Goal: Communication & Community: Share content

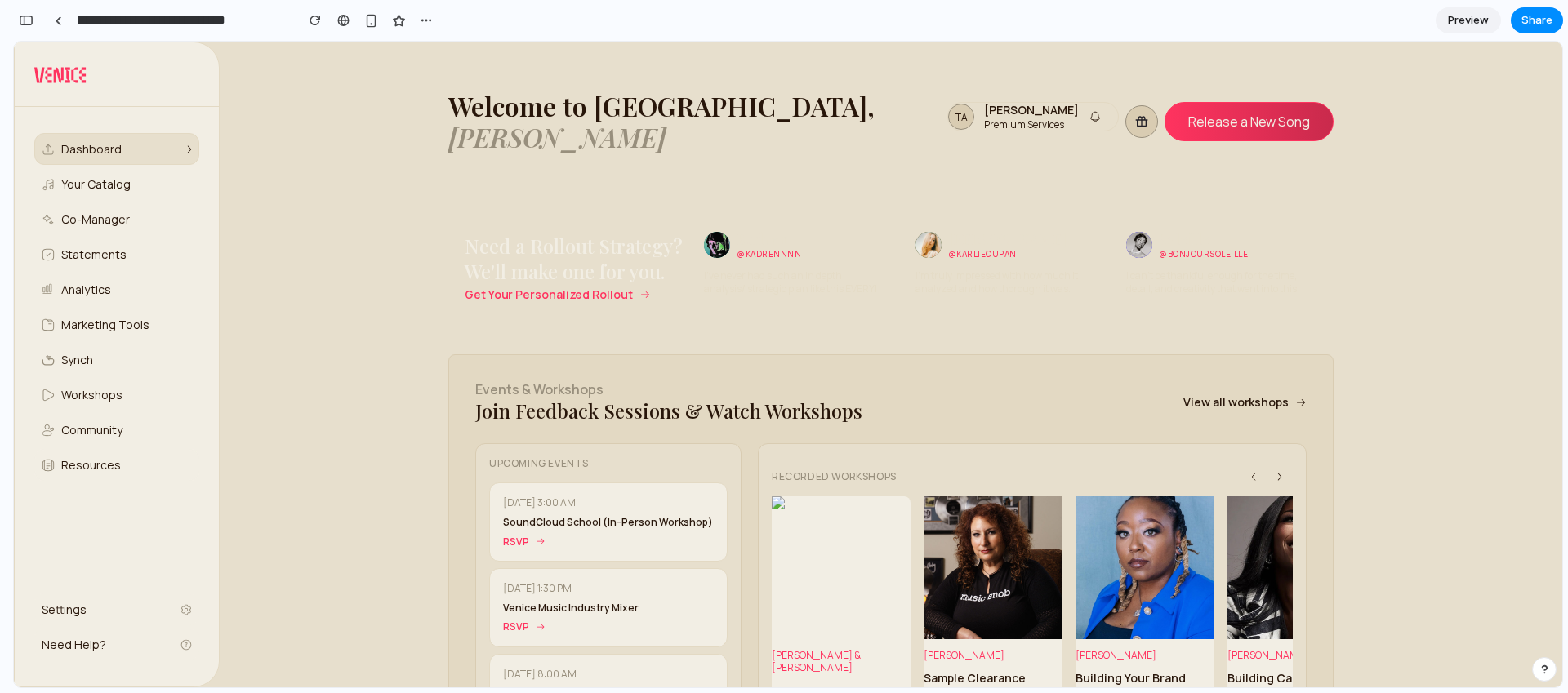
scroll to position [902, 0]
click at [1517, 21] on button "Share" at bounding box center [1536, 20] width 53 height 26
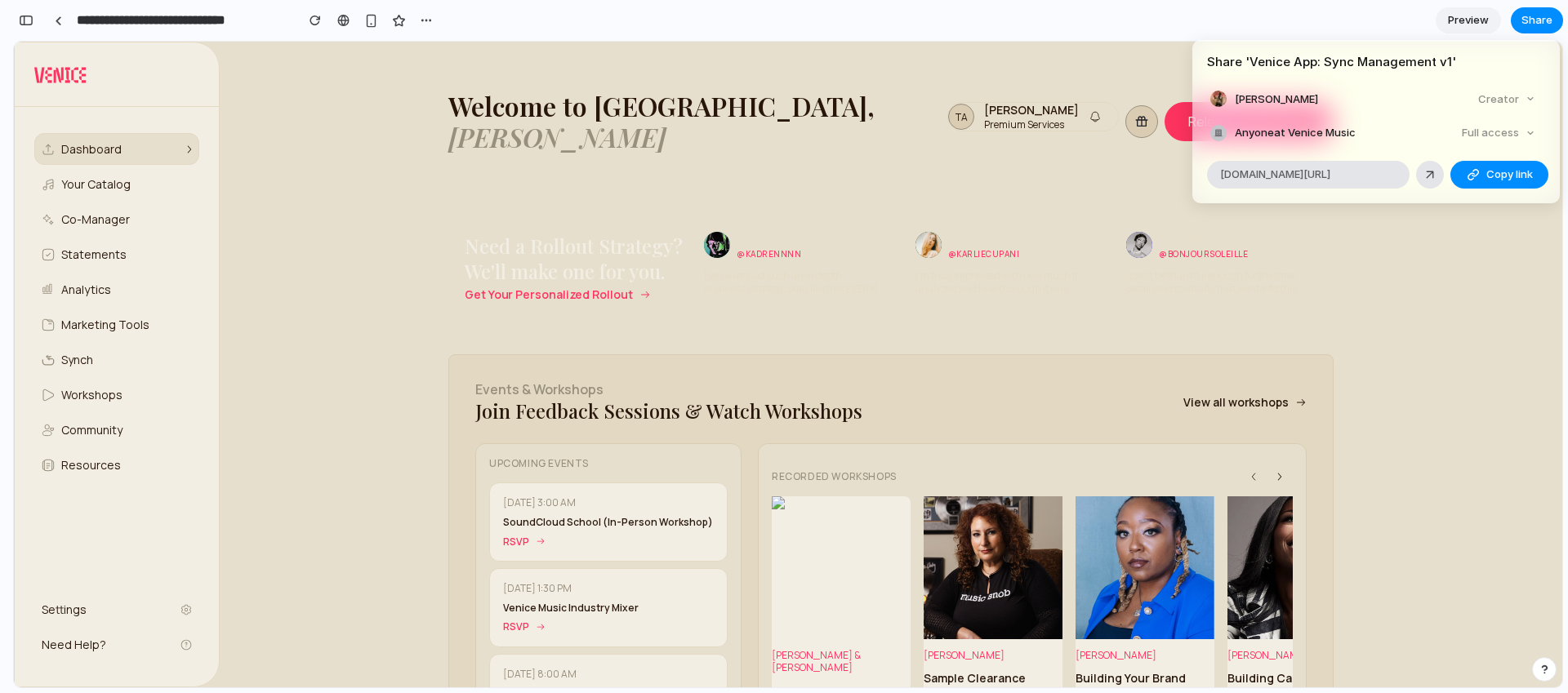
click at [1517, 138] on div "Full access" at bounding box center [1498, 133] width 87 height 23
click at [1504, 138] on div "Full access" at bounding box center [1498, 133] width 87 height 23
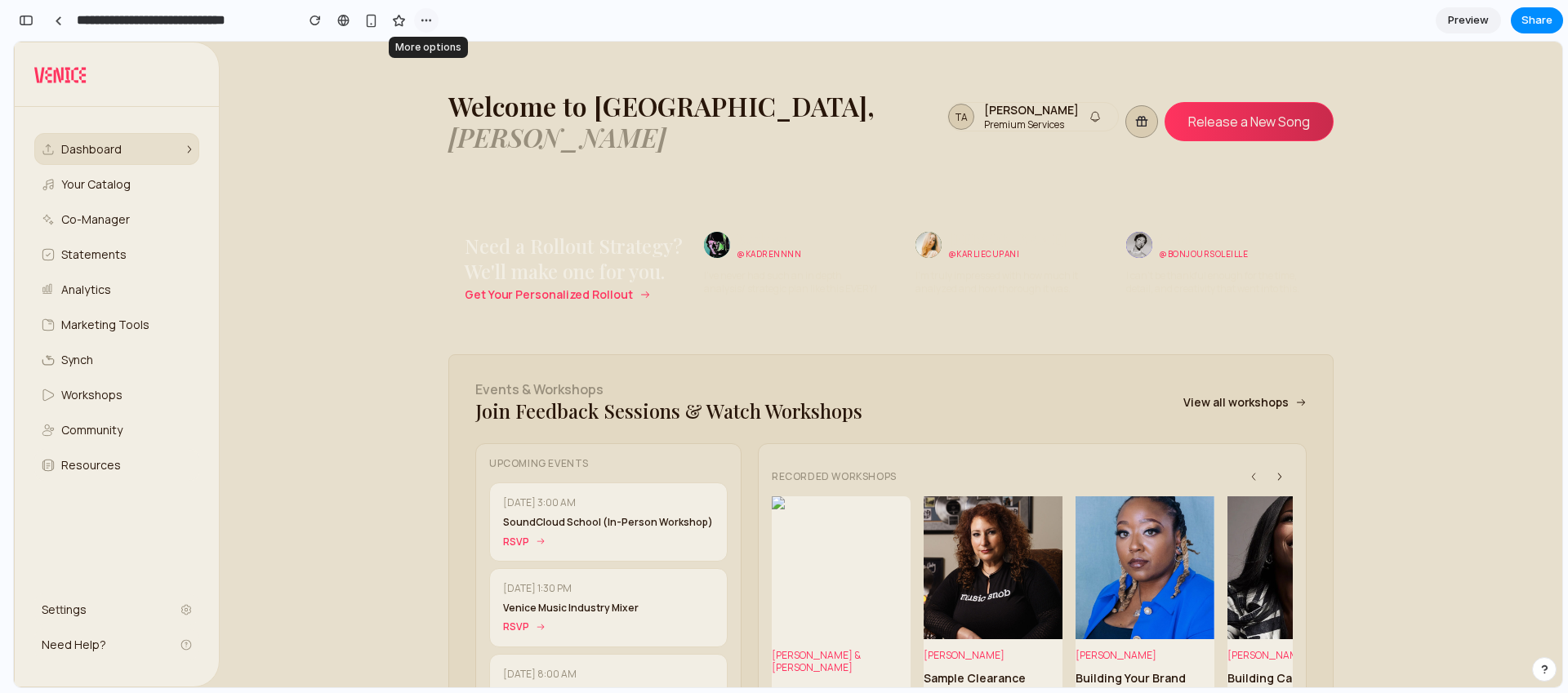
click at [429, 22] on div "button" at bounding box center [426, 20] width 13 height 13
click at [46, 21] on div "Duplicate Delete" at bounding box center [784, 346] width 1568 height 693
click at [28, 21] on div "button" at bounding box center [25, 20] width 15 height 11
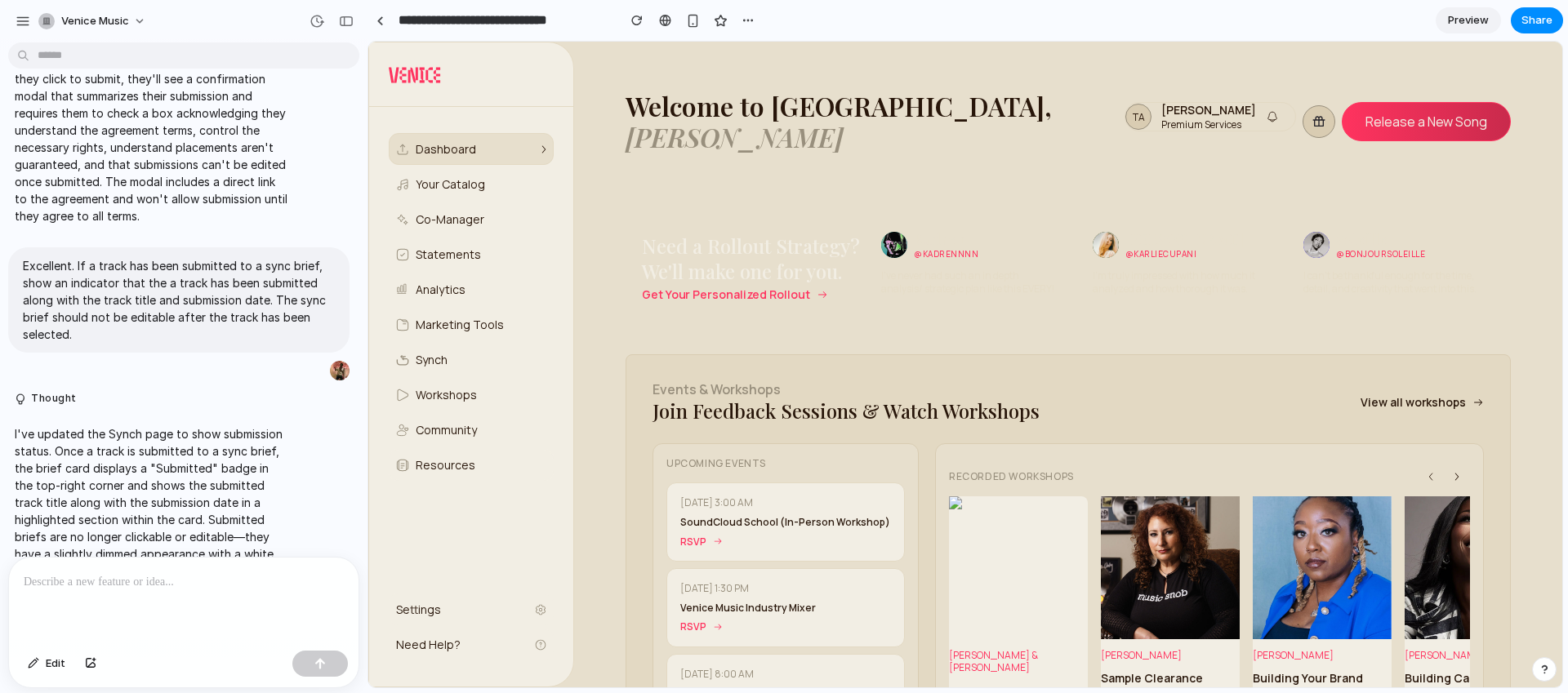
scroll to position [490, 0]
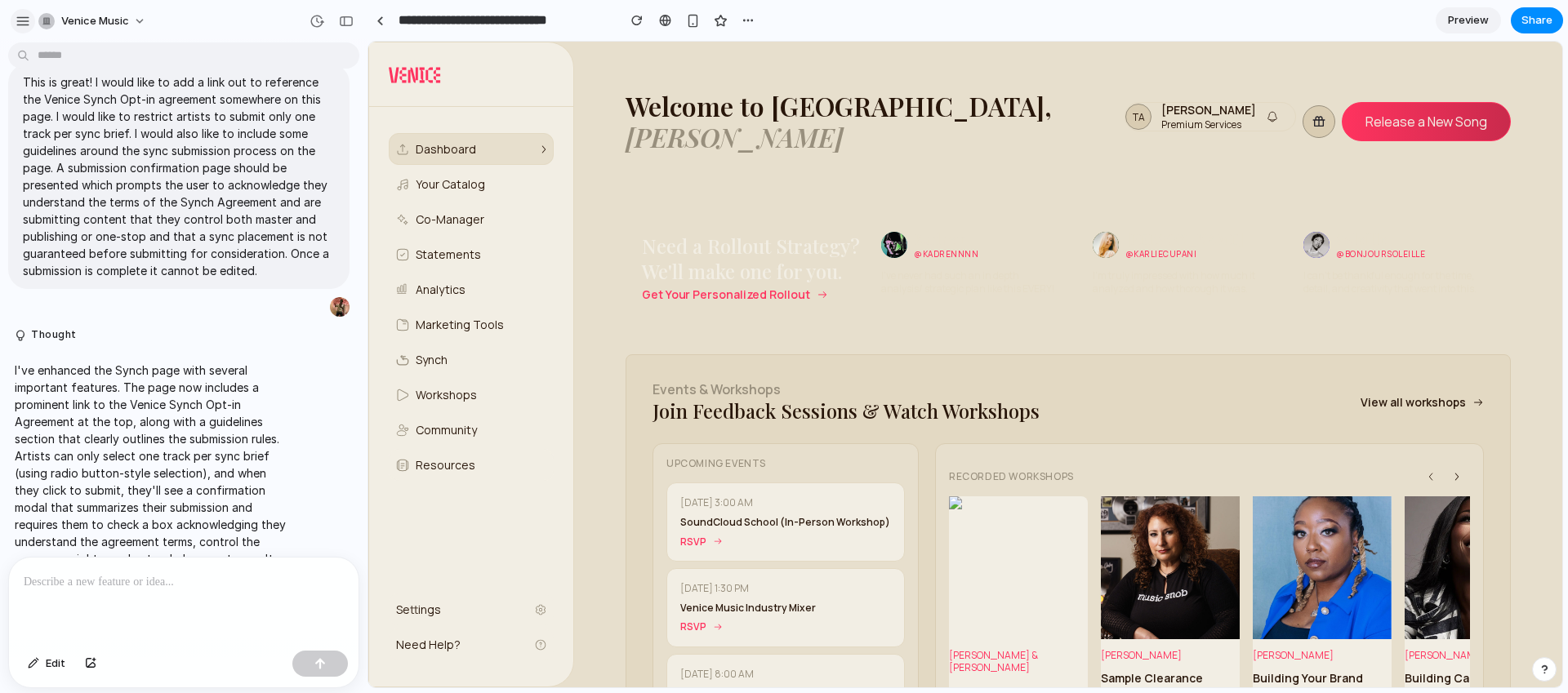
click at [26, 23] on div "button" at bounding box center [23, 21] width 15 height 15
click at [378, 18] on div at bounding box center [380, 21] width 7 height 9
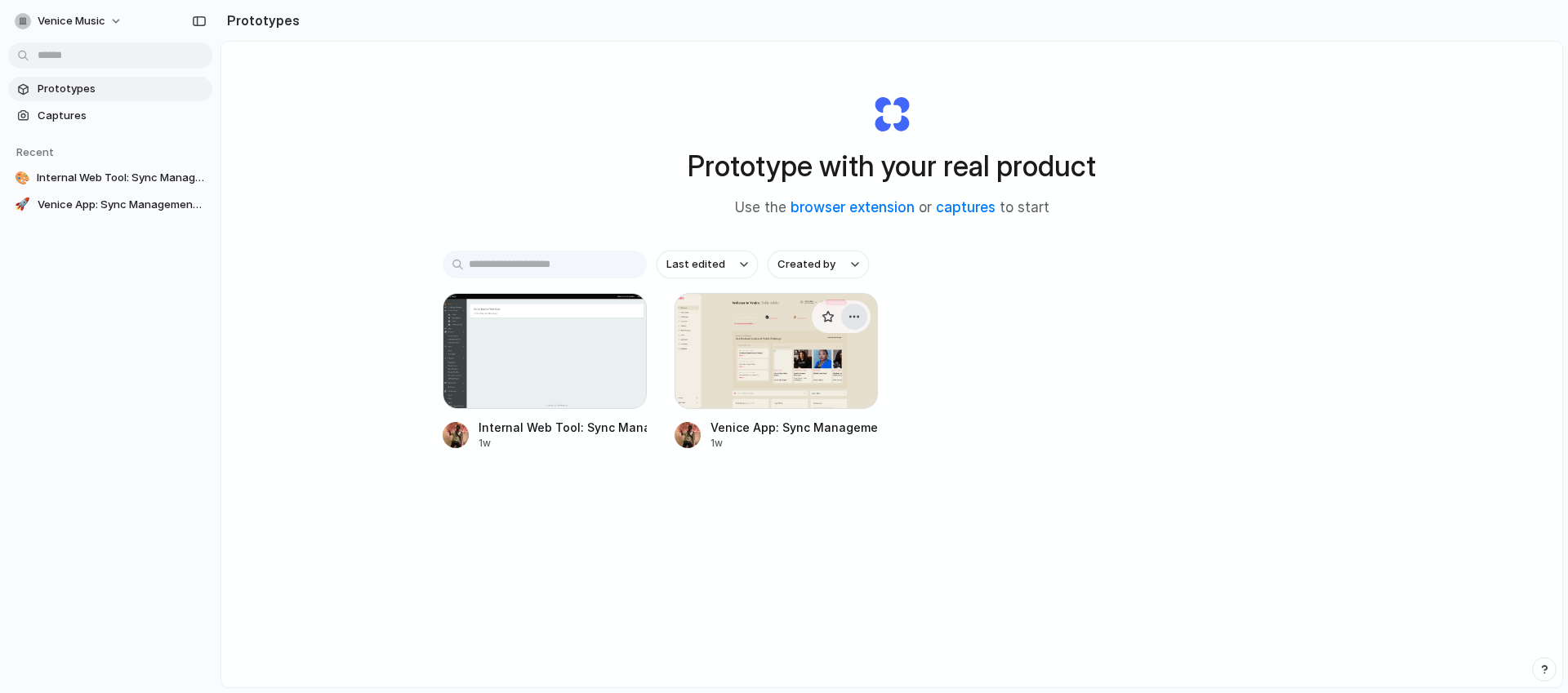
click at [862, 320] on button "button" at bounding box center [854, 317] width 26 height 26
click at [298, 314] on div "Open in new tab Rename Copy link Delete" at bounding box center [784, 346] width 1568 height 693
click at [112, 19] on button "Venice Music" at bounding box center [69, 21] width 123 height 26
click at [95, 58] on li "Settings" at bounding box center [79, 58] width 136 height 26
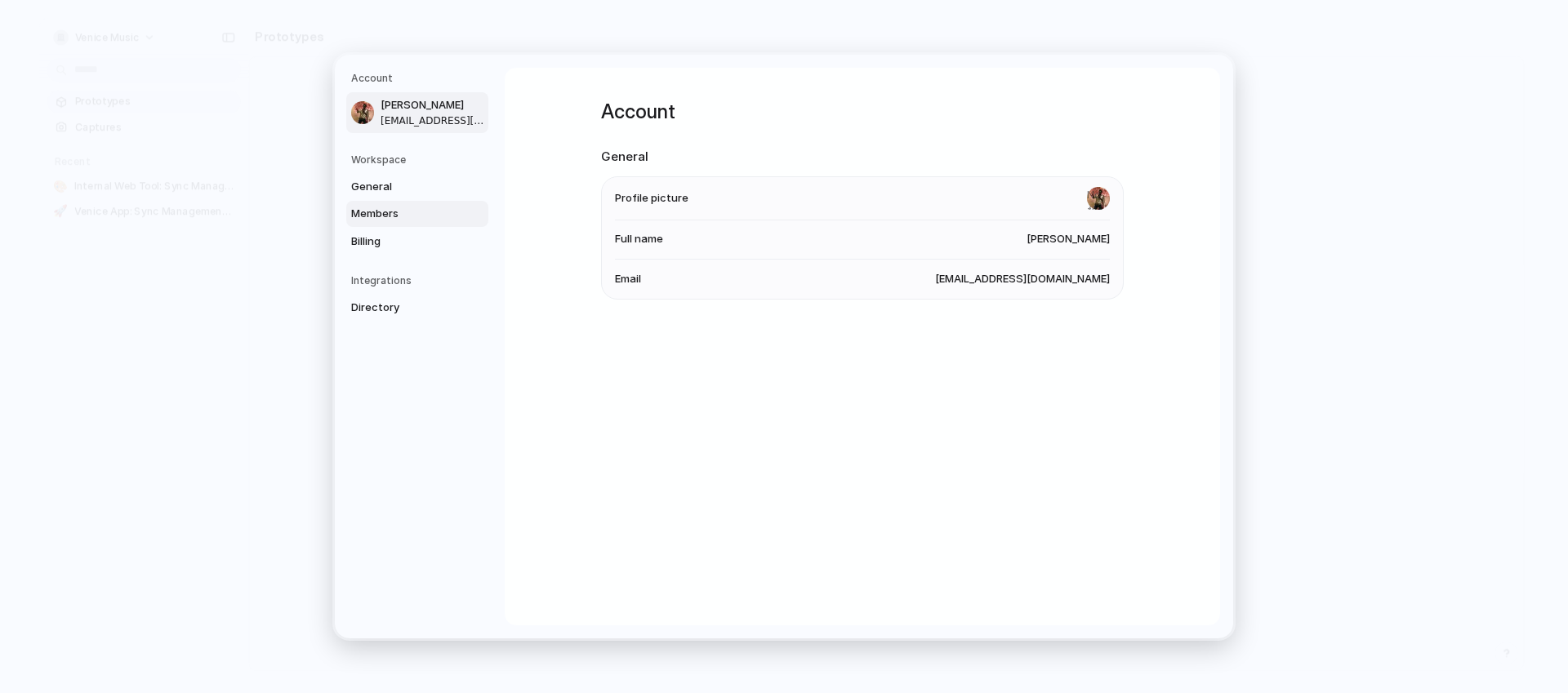
click at [387, 215] on span "Members" at bounding box center [403, 214] width 104 height 17
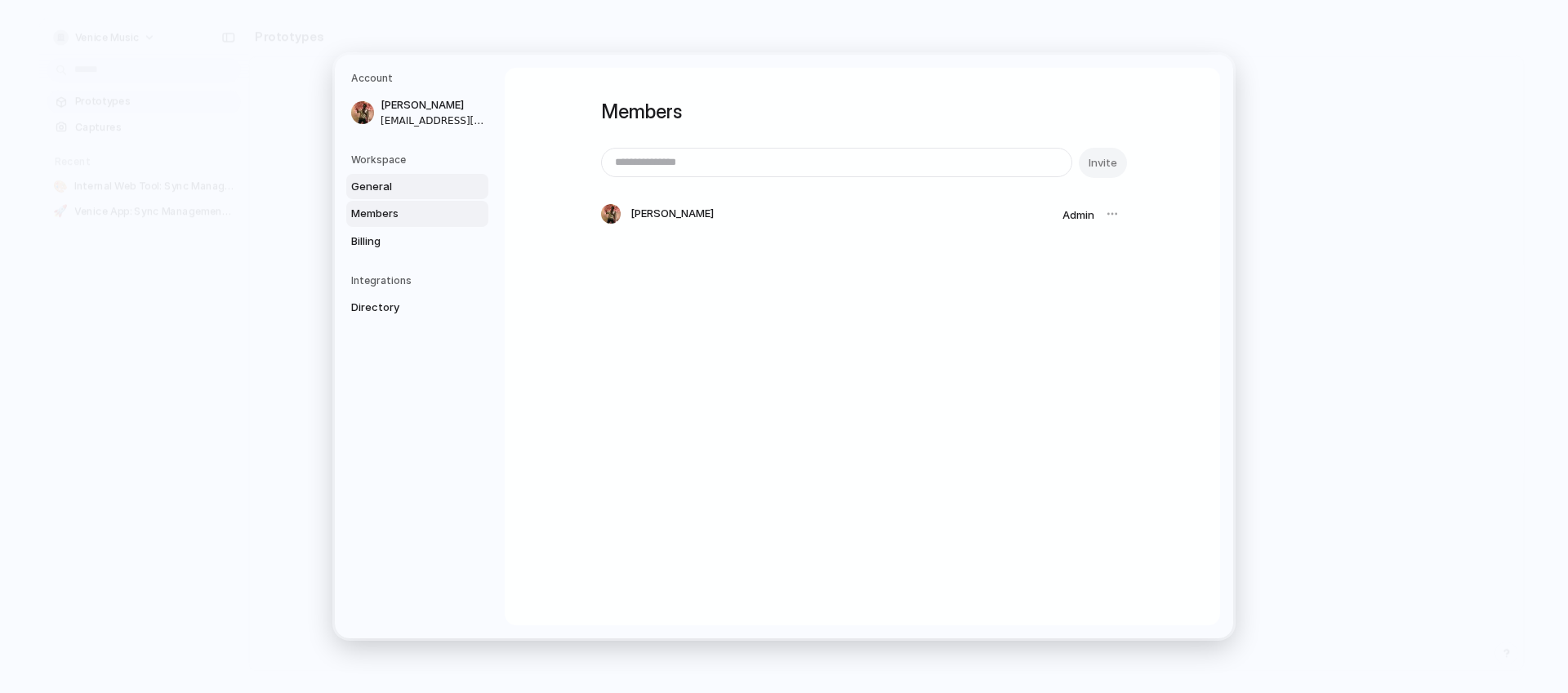
click at [421, 181] on span "General" at bounding box center [403, 187] width 104 height 17
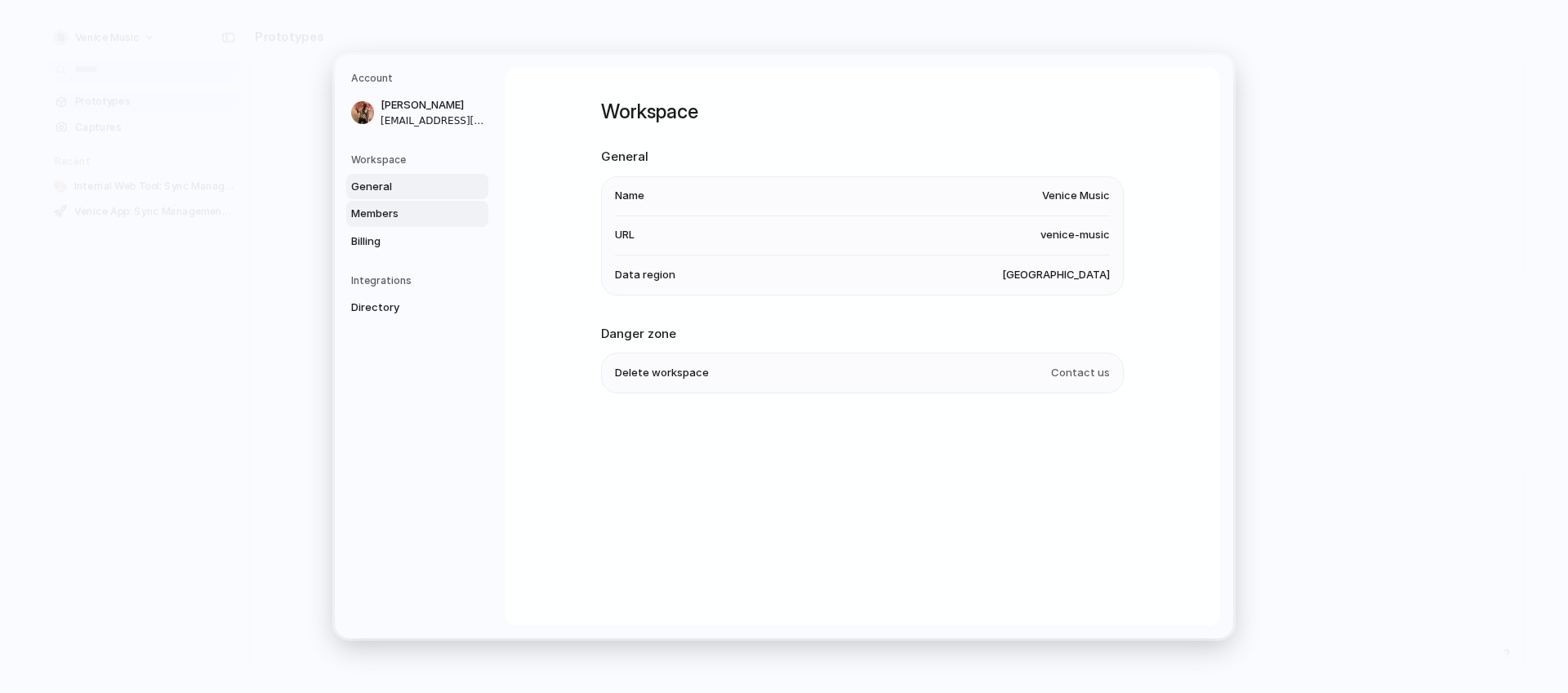
click at [434, 215] on span "Members" at bounding box center [403, 214] width 104 height 17
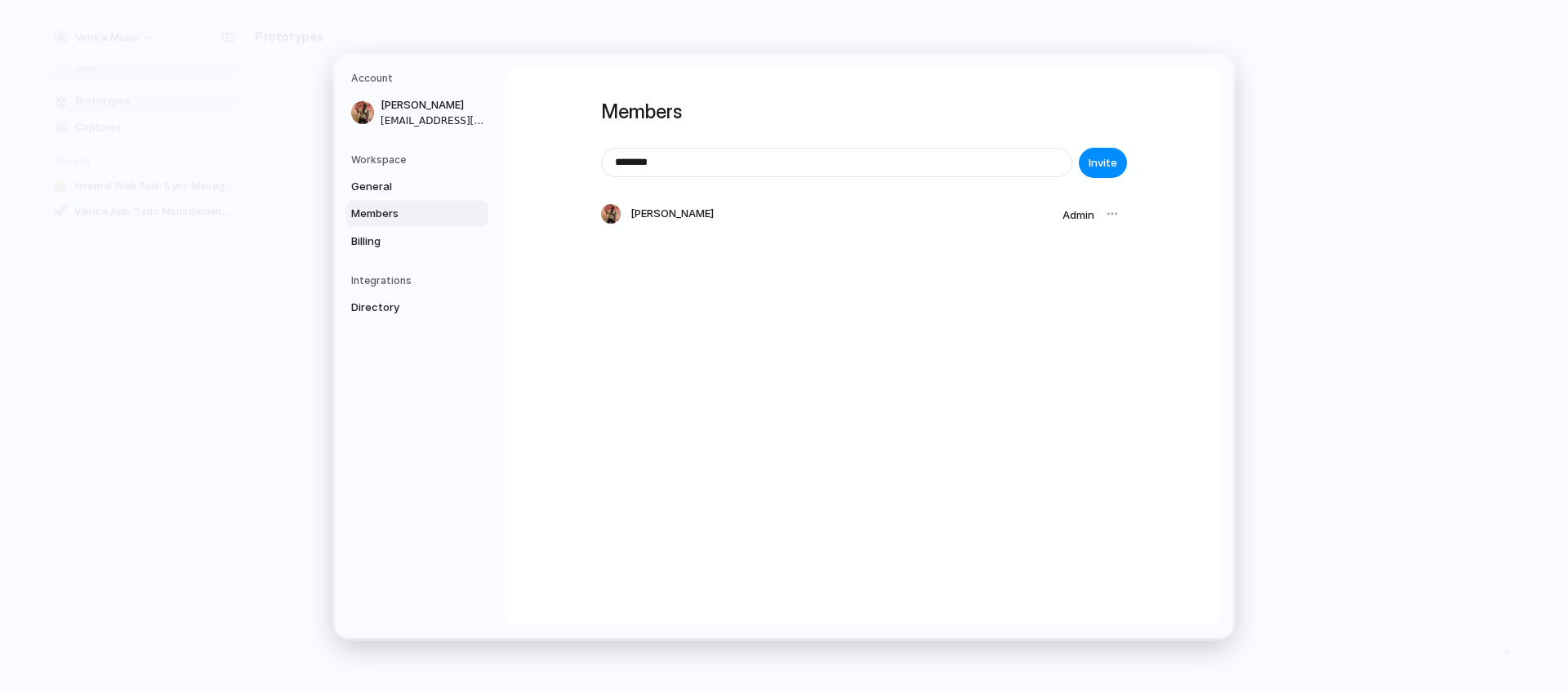
type input "********"
click at [1109, 210] on div at bounding box center [1112, 214] width 23 height 23
click at [1115, 216] on div at bounding box center [1112, 214] width 23 height 23
click at [1115, 214] on div at bounding box center [1112, 214] width 23 height 23
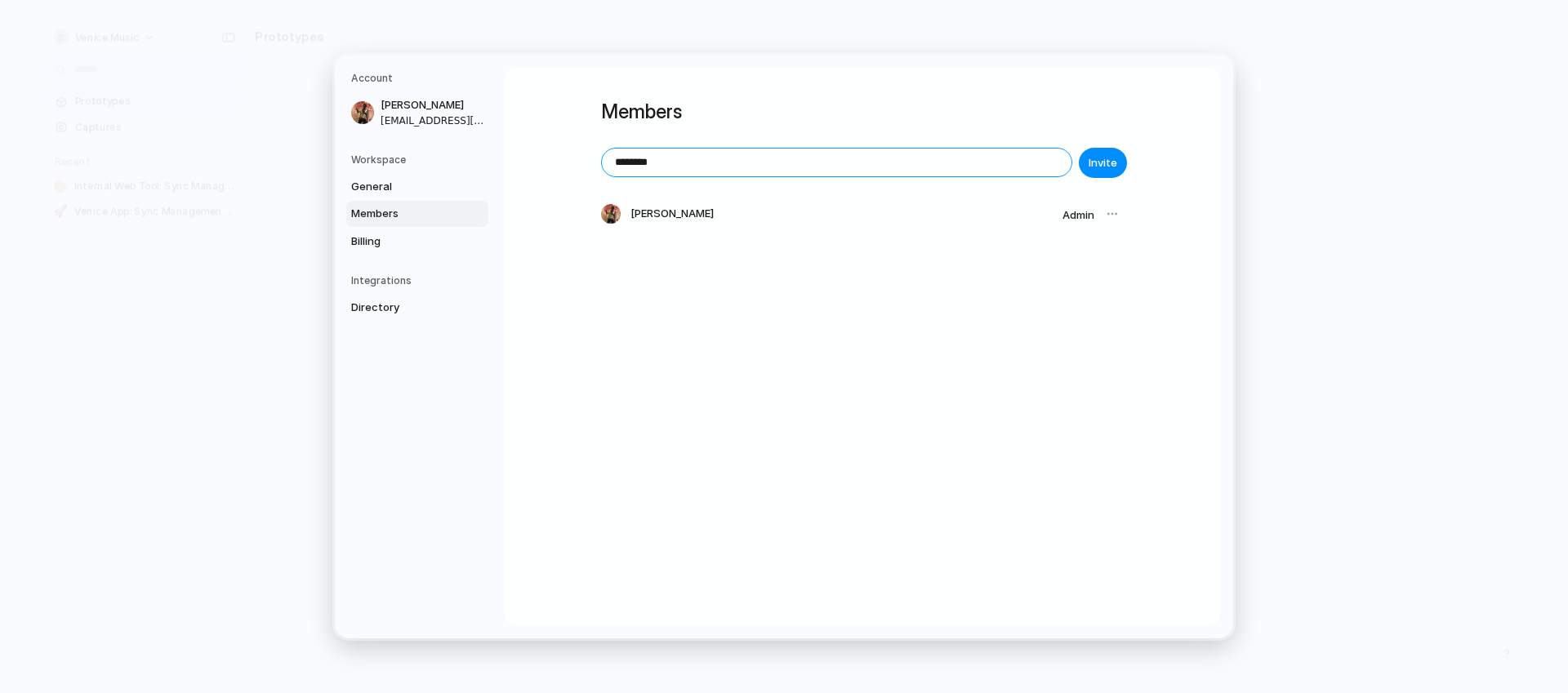
click at [997, 166] on input "********" at bounding box center [837, 163] width 470 height 28
click at [1180, 223] on div "Members Invite [PERSON_NAME] Admin" at bounding box center [862, 346] width 716 height 558
click at [1084, 216] on span "Admin" at bounding box center [1078, 215] width 32 height 13
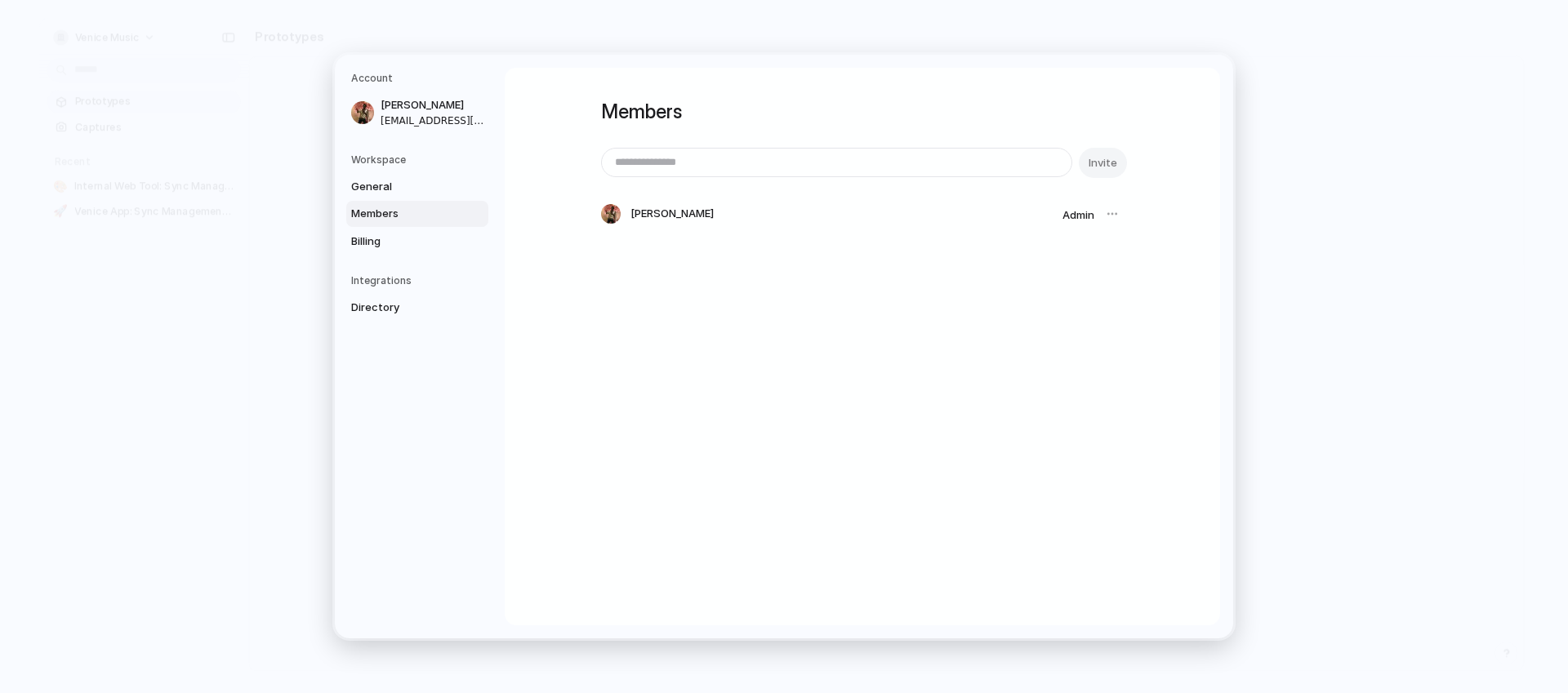
click at [1112, 212] on div at bounding box center [1112, 214] width 23 height 23
click at [865, 151] on input "email" at bounding box center [837, 163] width 470 height 28
type input "**********"
click at [1187, 204] on div "**********" at bounding box center [862, 346] width 716 height 558
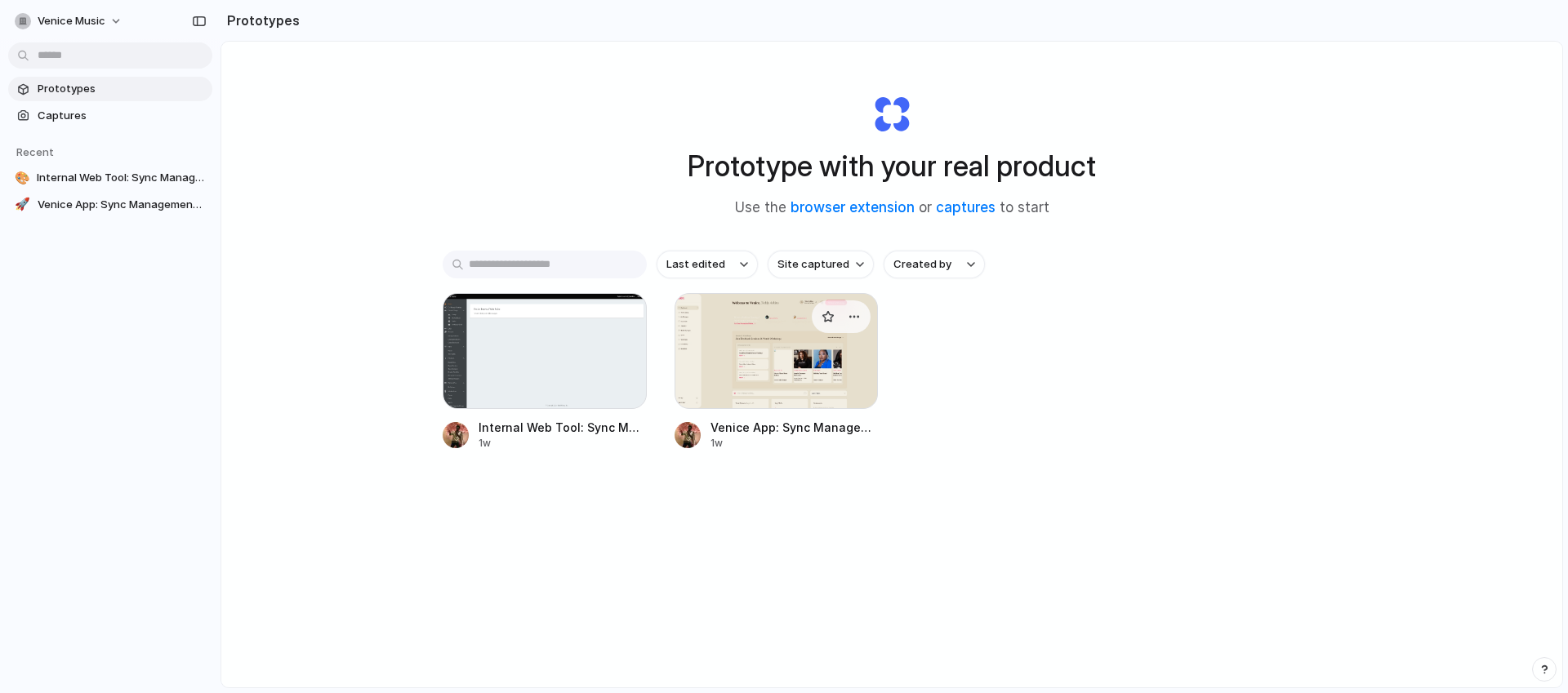
click at [718, 338] on div at bounding box center [776, 351] width 204 height 116
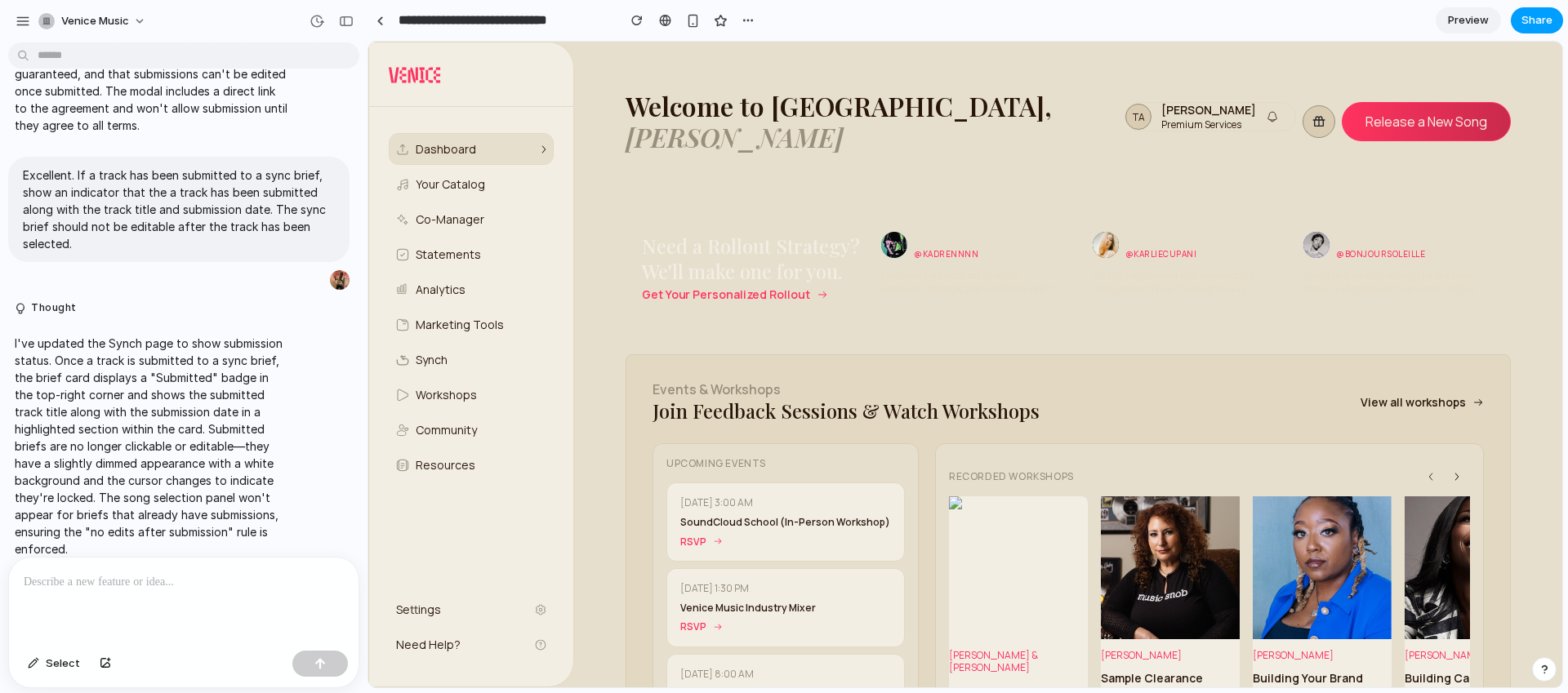
click at [1533, 31] on button "Share" at bounding box center [1536, 20] width 53 height 26
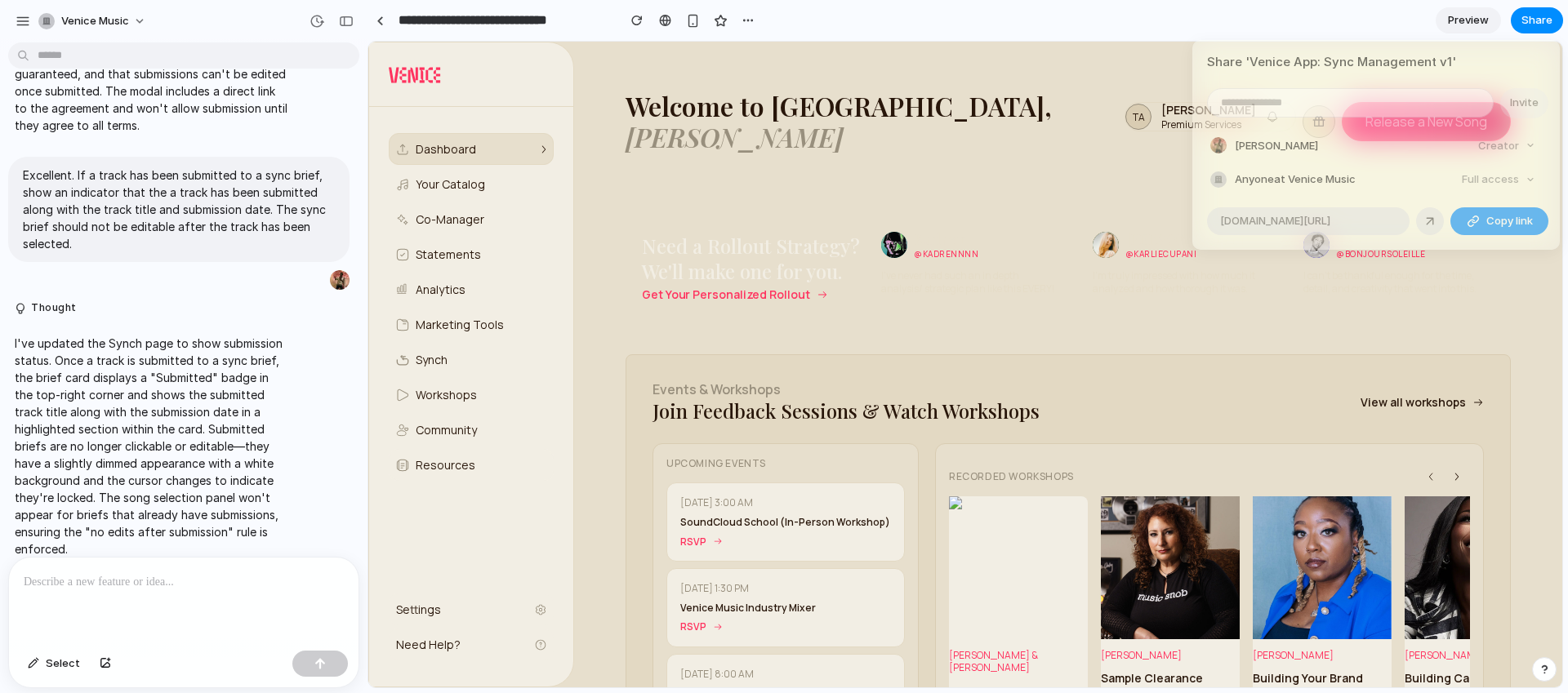
click at [1245, 180] on span "Anyone at Venice Music" at bounding box center [1295, 180] width 121 height 17
click at [1216, 180] on div at bounding box center [1218, 180] width 17 height 17
click at [1518, 177] on div "Full access" at bounding box center [1498, 180] width 87 height 23
click at [1382, 100] on input "email" at bounding box center [1350, 103] width 285 height 28
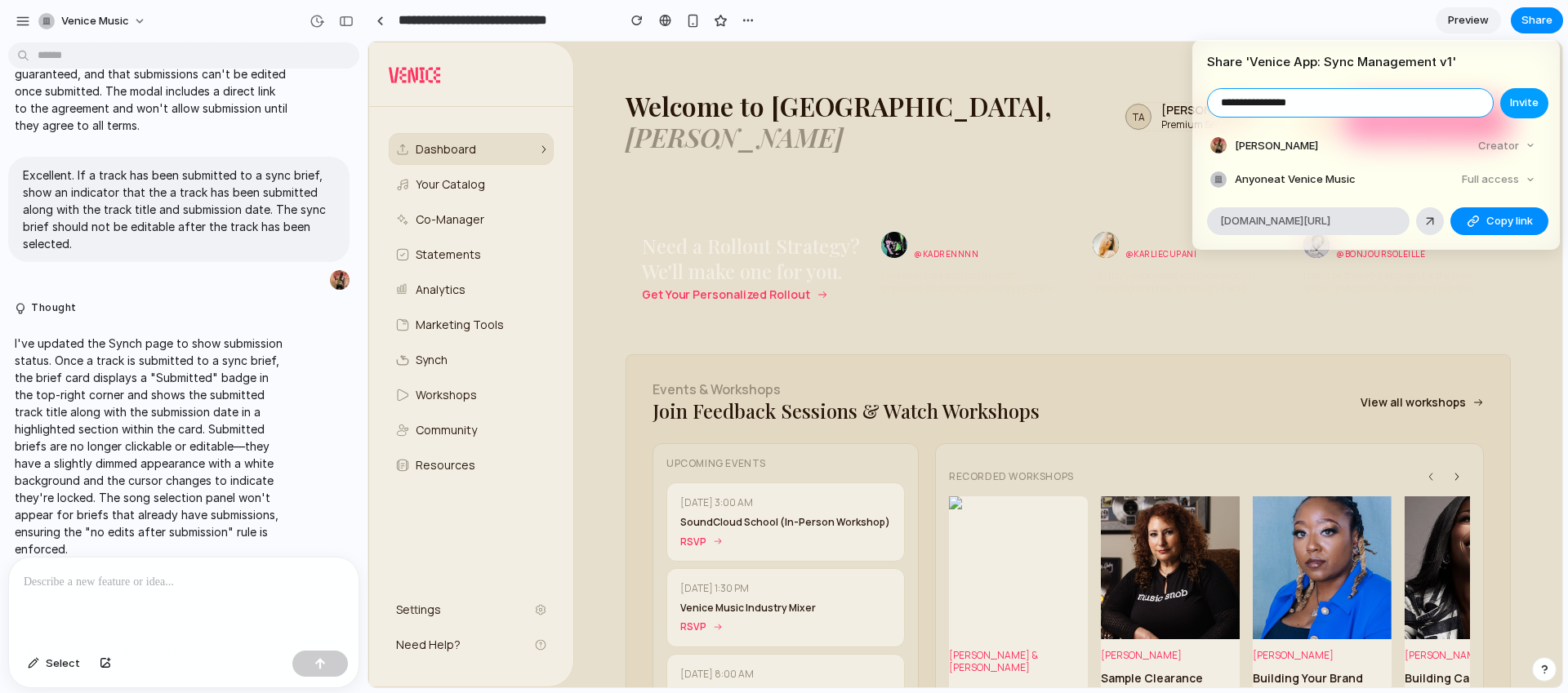
type input "**********"
click at [1522, 110] on span "Invite" at bounding box center [1524, 103] width 29 height 17
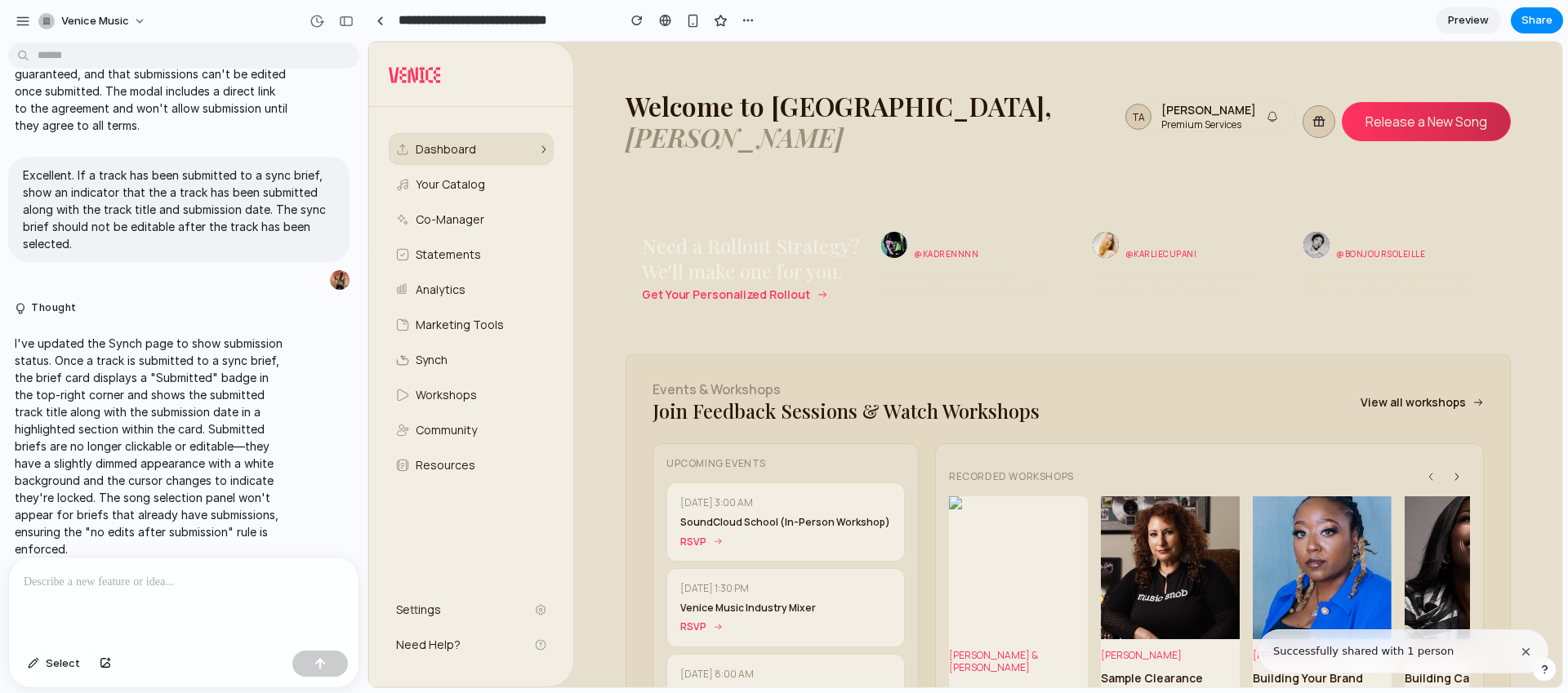
click at [1402, 12] on div "Share ' Venice App: Sync Management v1 ' Invite Teddy Atkins Creator Anyone at …" at bounding box center [784, 346] width 1568 height 693
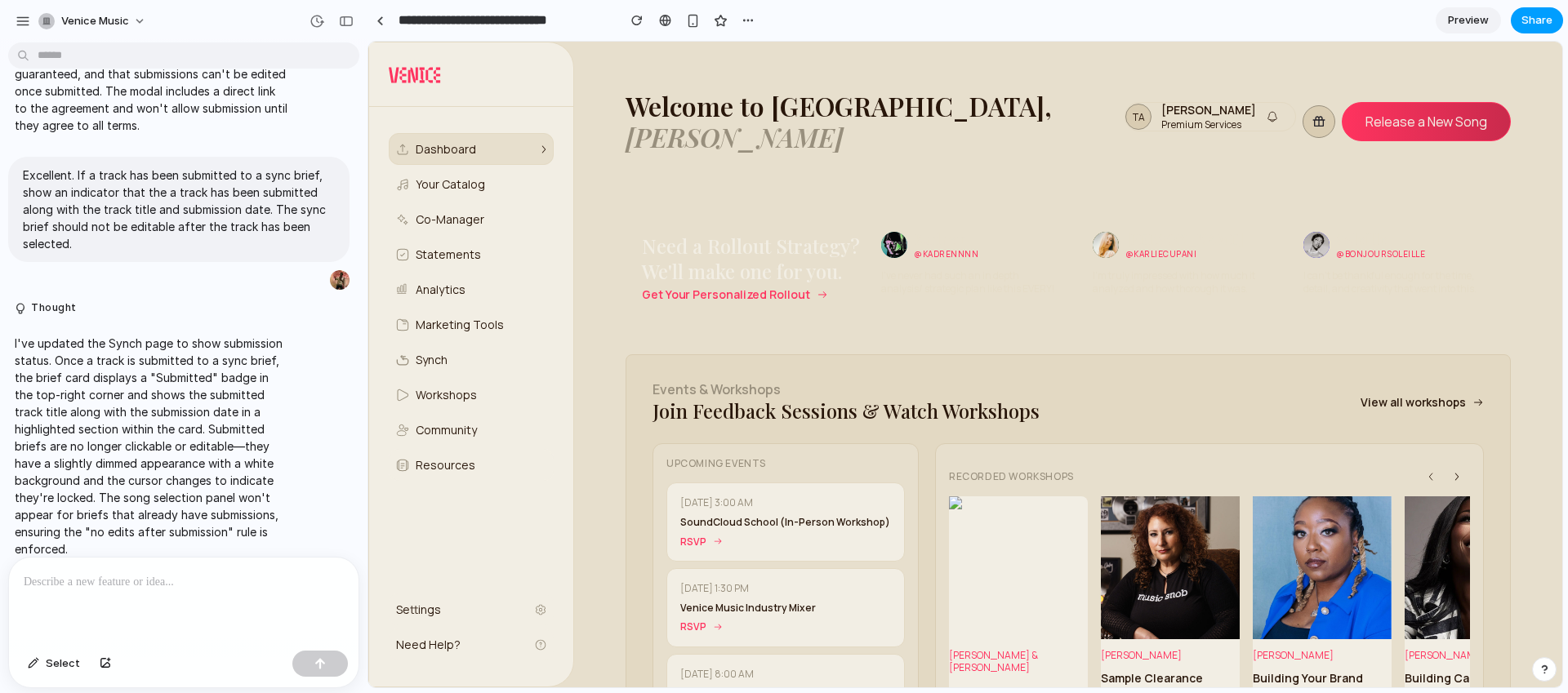
click at [1542, 25] on span "Share" at bounding box center [1536, 20] width 31 height 17
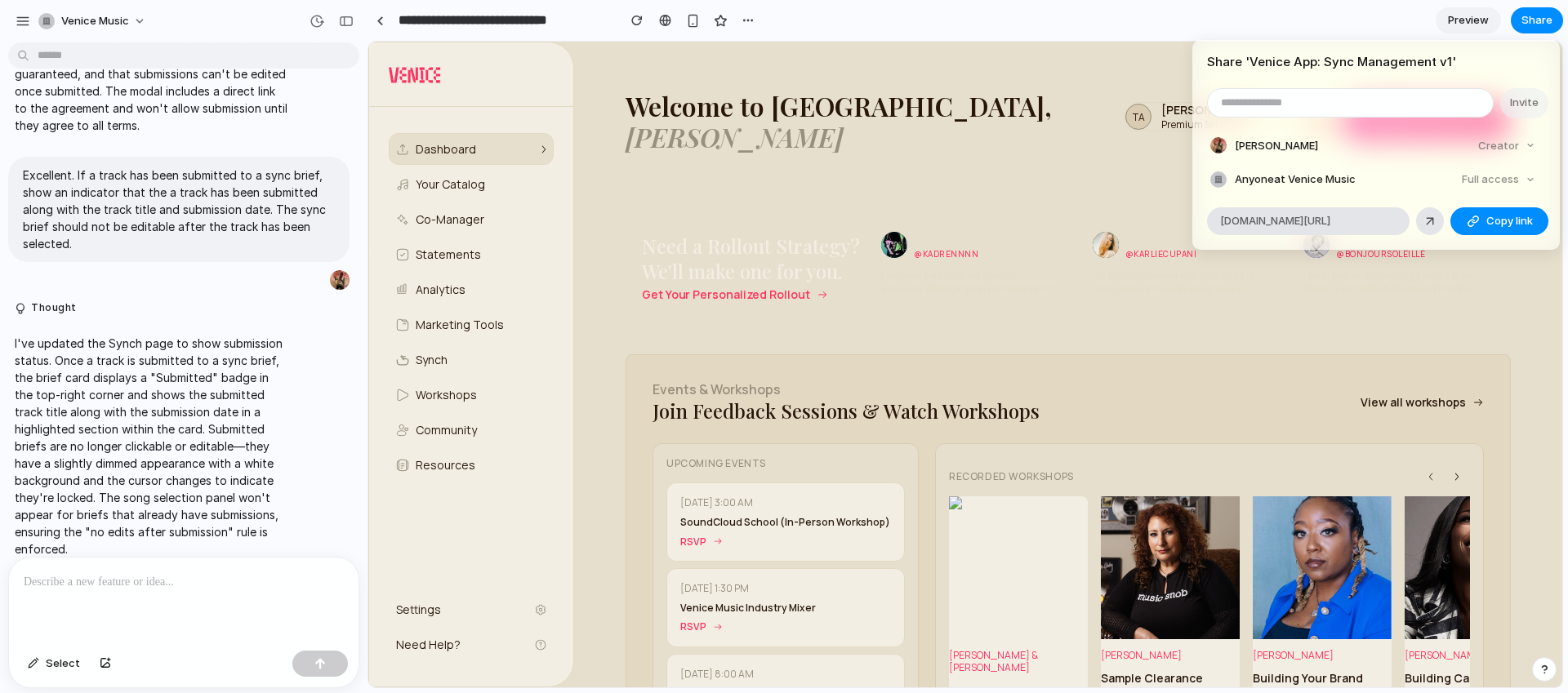
click at [1524, 149] on div "Creator" at bounding box center [1507, 146] width 70 height 23
click at [1224, 173] on div at bounding box center [1218, 180] width 17 height 17
click at [1220, 174] on div at bounding box center [1218, 180] width 17 height 17
click at [1500, 175] on div "Full access" at bounding box center [1498, 180] width 87 height 23
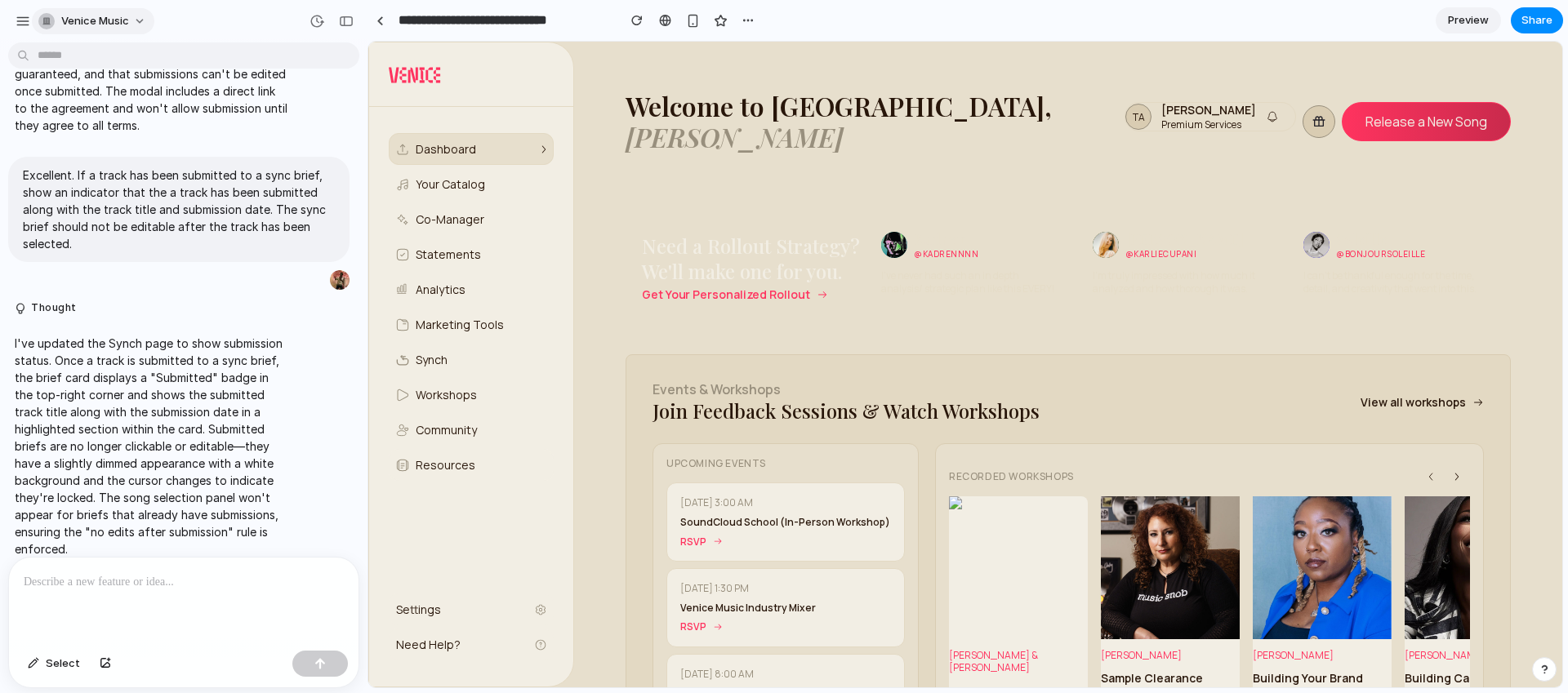
click at [93, 21] on span "Venice Music" at bounding box center [95, 21] width 67 height 17
click at [18, 16] on div "button" at bounding box center [23, 21] width 15 height 15
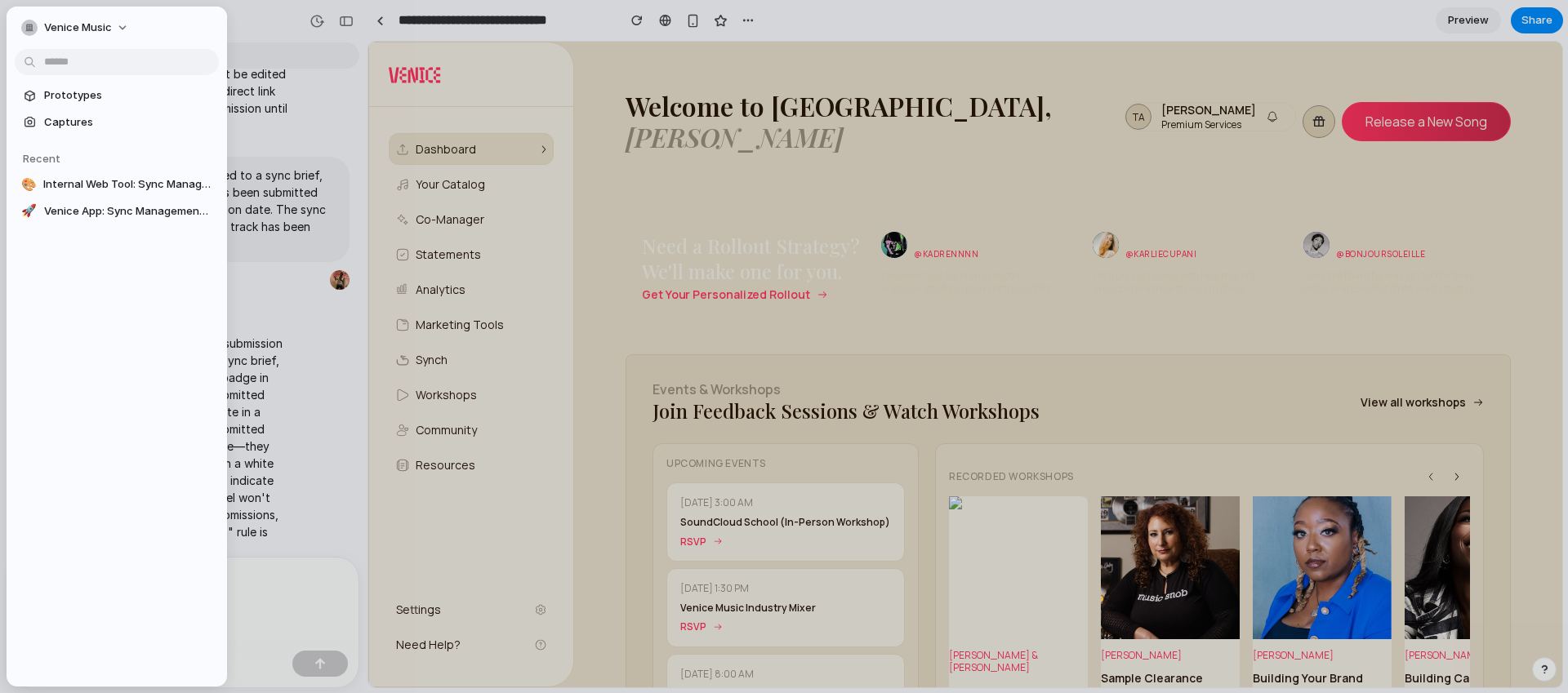
click at [252, 24] on div "Venice Music" at bounding box center [183, 19] width 367 height 39
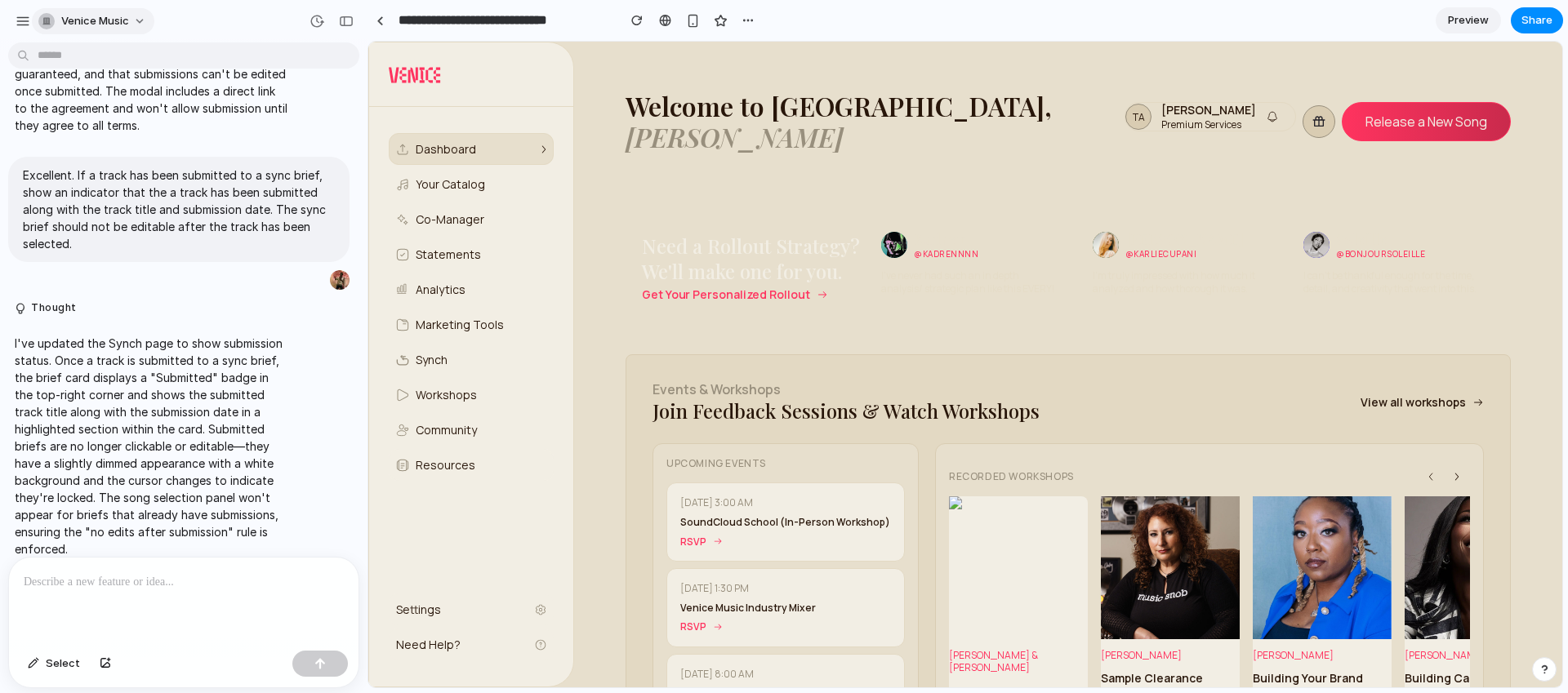
click at [131, 21] on button "Venice Music" at bounding box center [93, 21] width 123 height 26
click at [124, 76] on span "Invite members" at bounding box center [100, 84] width 78 height 17
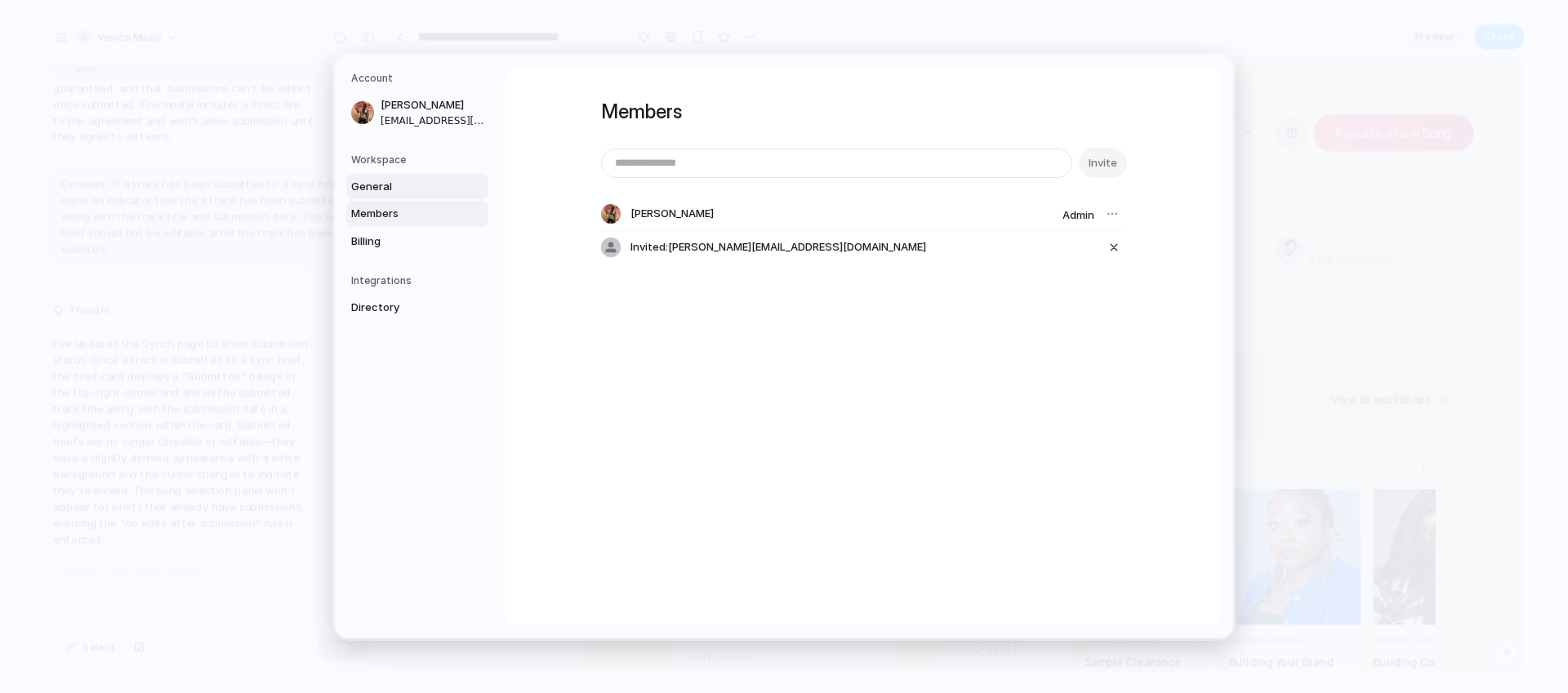
click at [410, 181] on span "General" at bounding box center [403, 187] width 104 height 17
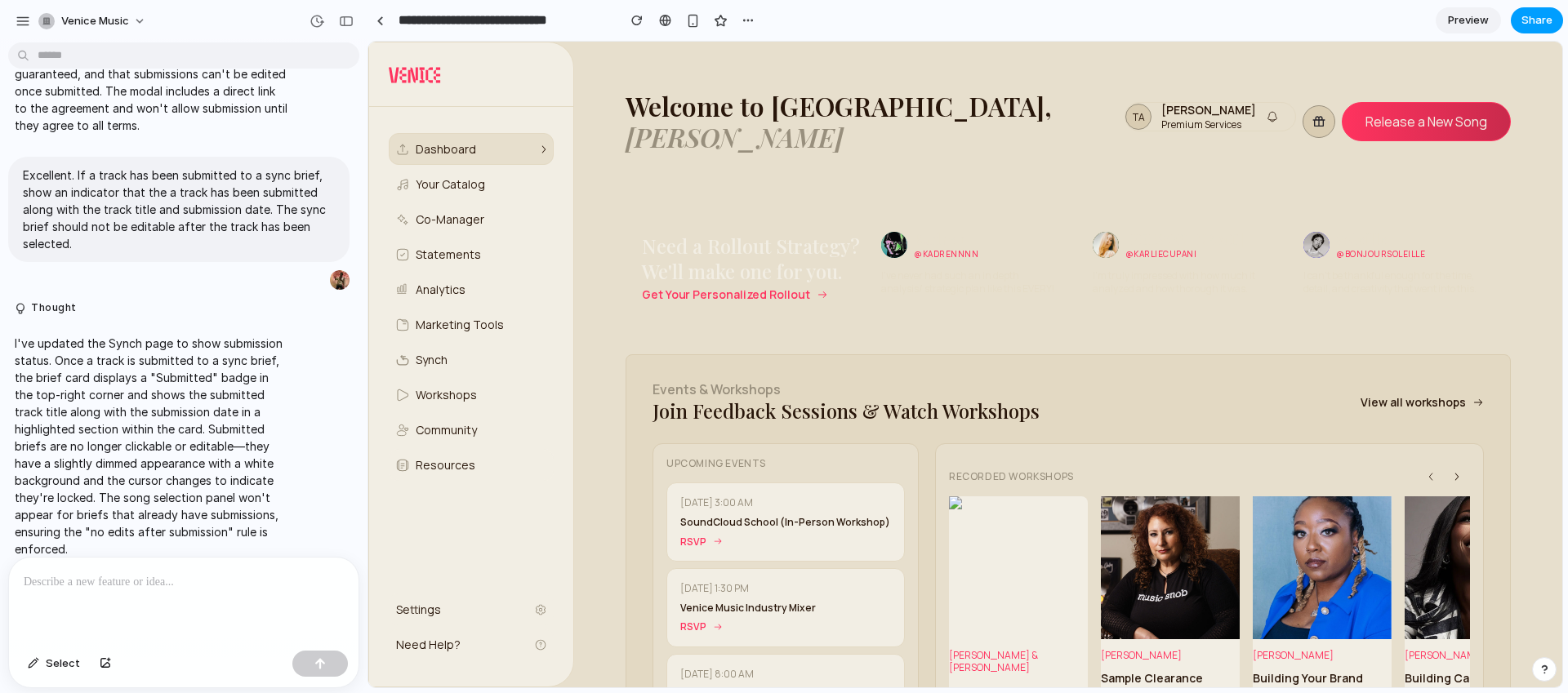
click at [1534, 24] on span "Share" at bounding box center [1536, 20] width 31 height 17
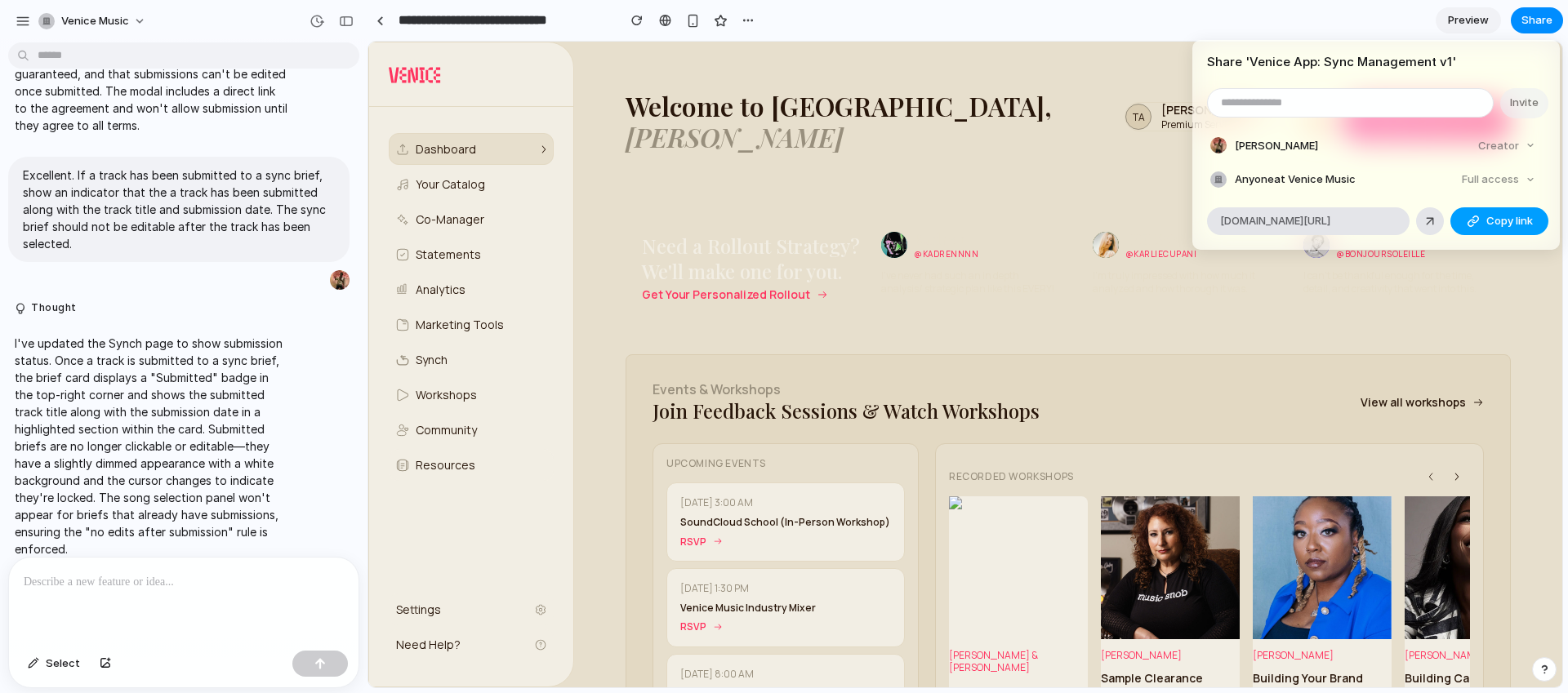
click at [1466, 216] on div "button" at bounding box center [1473, 221] width 13 height 13
click at [1483, 222] on button "Copy link" at bounding box center [1499, 222] width 98 height 28
